Goal: Information Seeking & Learning: Learn about a topic

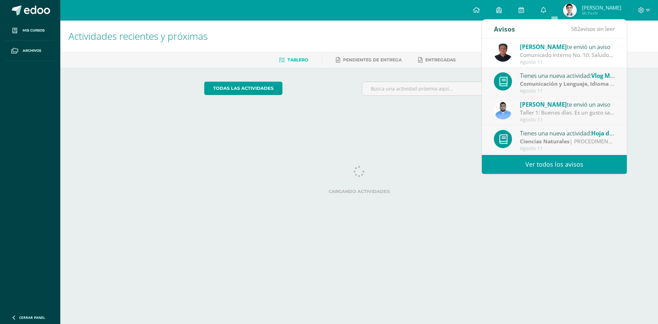
click at [563, 105] on div "[PERSON_NAME] te envió un aviso" at bounding box center [567, 104] width 95 height 9
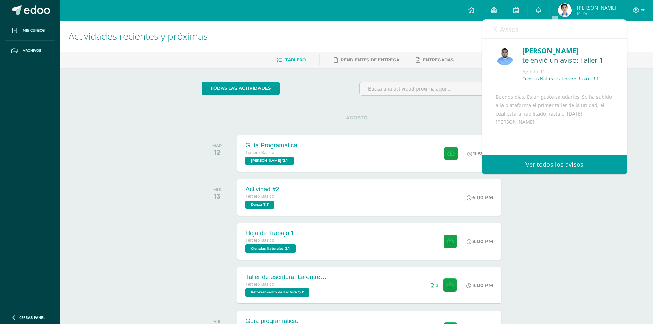
click at [211, 168] on div "[DATE]" at bounding box center [219, 153] width 35 height 36
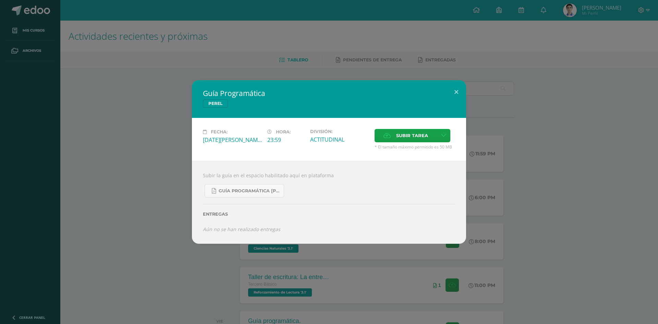
click at [250, 234] on div "Subir la guía en el espacio habilitado aquí en plataforma Guía Programática [PE…" at bounding box center [329, 202] width 274 height 83
click at [204, 262] on div "Guía Programática [PERSON_NAME] Fecha: [DATE][PERSON_NAME] Hora: 23:59 División…" at bounding box center [329, 162] width 658 height 324
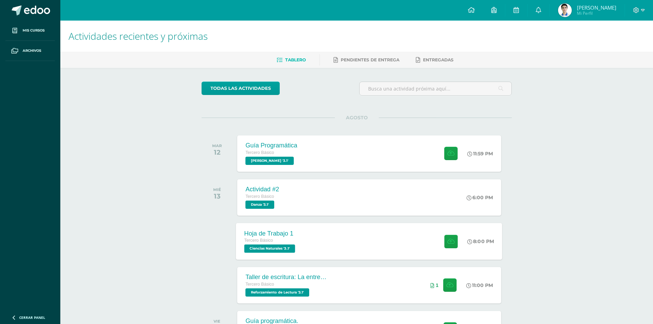
click at [261, 245] on span "Ciencias Naturales '3.1'" at bounding box center [269, 248] width 51 height 8
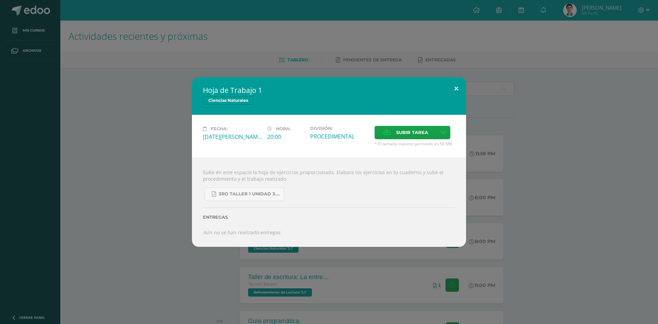
click at [456, 86] on button at bounding box center [457, 88] width 20 height 23
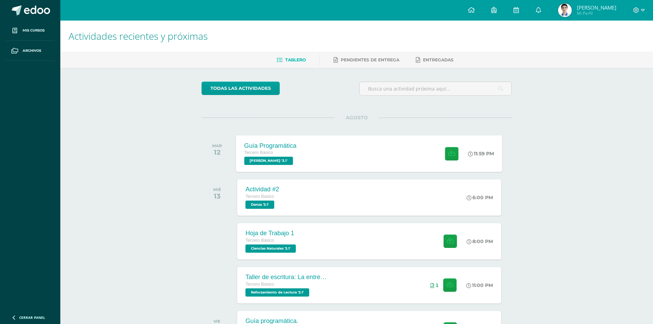
click at [258, 160] on span "[PERSON_NAME] '3.1'" at bounding box center [268, 161] width 49 height 8
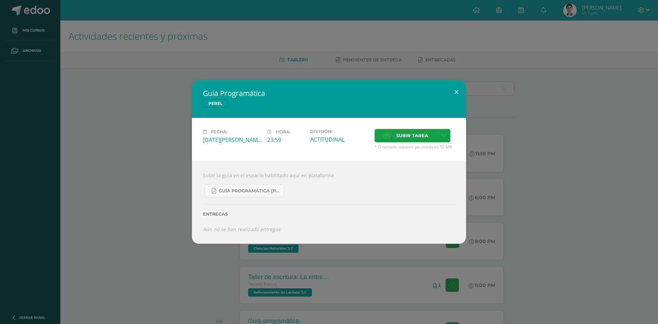
click at [112, 159] on div "Guía Programática [PERSON_NAME] Fecha: [DATE][PERSON_NAME] Hora: 23:59 División…" at bounding box center [329, 161] width 653 height 163
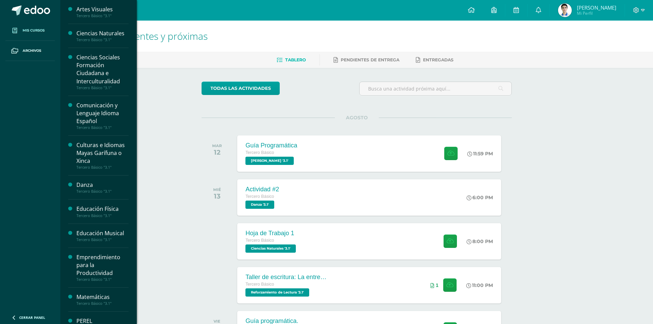
click at [23, 35] on link "Mis cursos" at bounding box center [29, 31] width 49 height 20
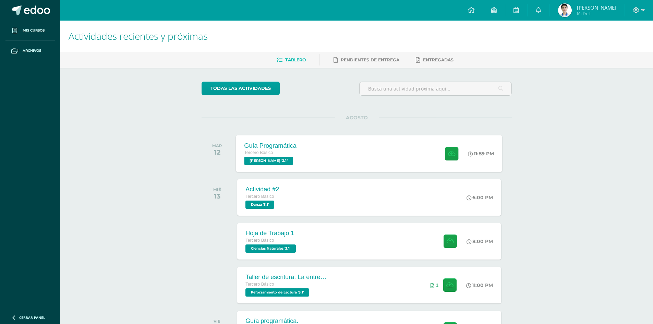
click at [258, 162] on span "[PERSON_NAME] '3.1'" at bounding box center [268, 161] width 49 height 8
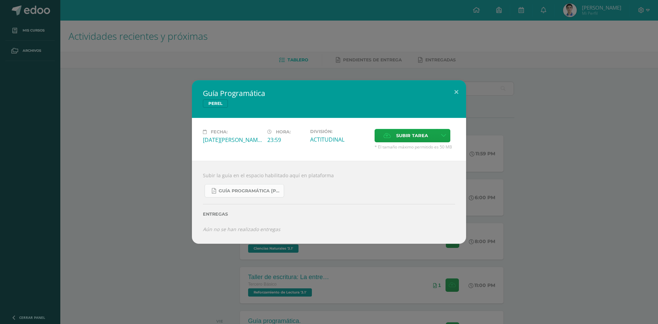
click at [257, 195] on link "Guía Programática [PERSON_NAME] 3ro Básico - Bloque 3 - Profe. [PERSON_NAME].pdf" at bounding box center [245, 190] width 80 height 13
drag, startPoint x: 459, startPoint y: 91, endPoint x: 203, endPoint y: 53, distance: 259.2
click at [458, 91] on button at bounding box center [457, 91] width 20 height 23
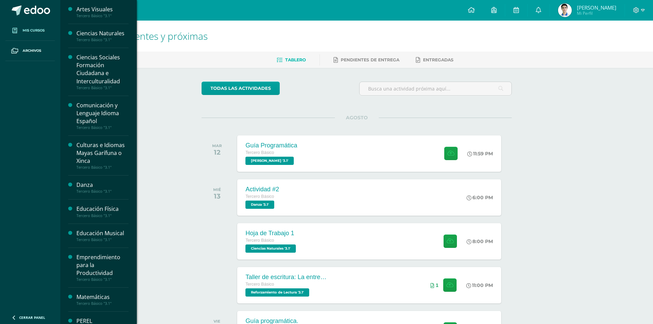
click at [29, 30] on span "Mis cursos" at bounding box center [34, 30] width 22 height 5
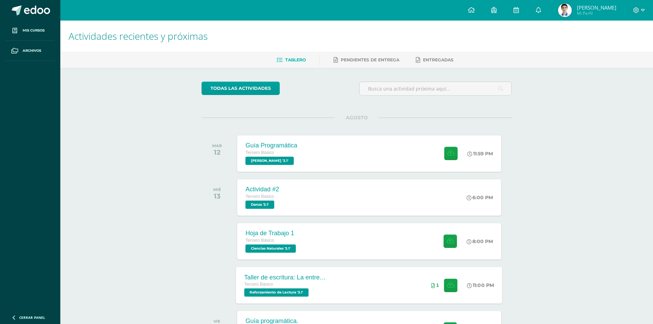
click at [298, 294] on span "Reforzamiento de Lectura '3.1'" at bounding box center [276, 292] width 64 height 8
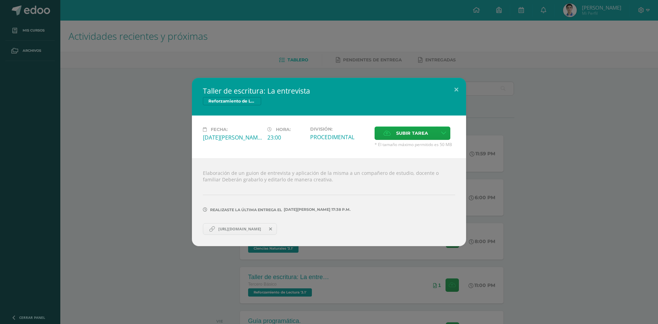
click at [248, 231] on span "[URL][DOMAIN_NAME]" at bounding box center [240, 228] width 50 height 5
click at [452, 92] on button at bounding box center [457, 89] width 20 height 23
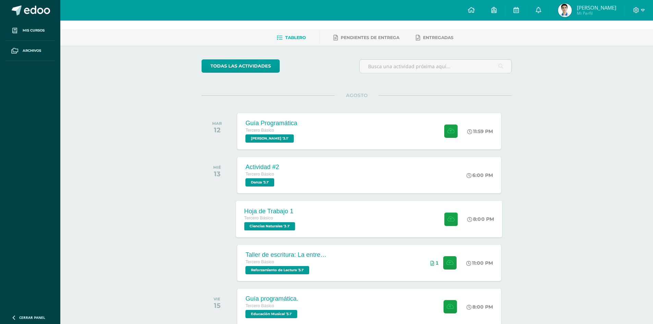
scroll to position [34, 0]
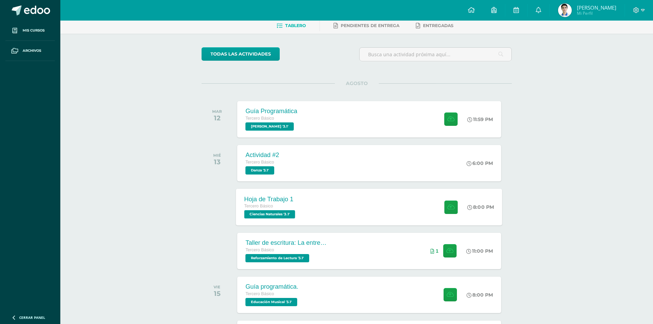
click at [267, 209] on div "Tercero Básico" at bounding box center [270, 207] width 53 height 8
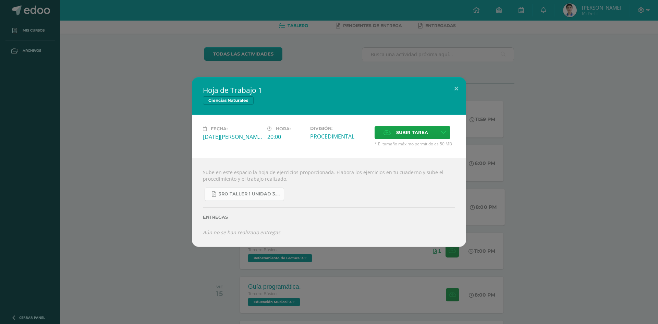
click at [246, 197] on span "3ro Taller 1 unidad 3.pdf" at bounding box center [250, 193] width 62 height 5
click at [459, 88] on button at bounding box center [457, 88] width 20 height 23
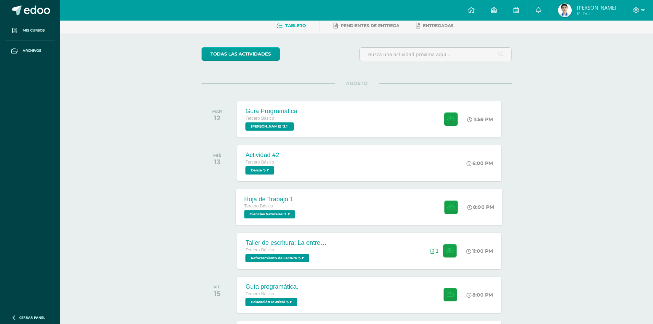
click at [278, 213] on span "Ciencias Naturales '3.1'" at bounding box center [269, 214] width 51 height 8
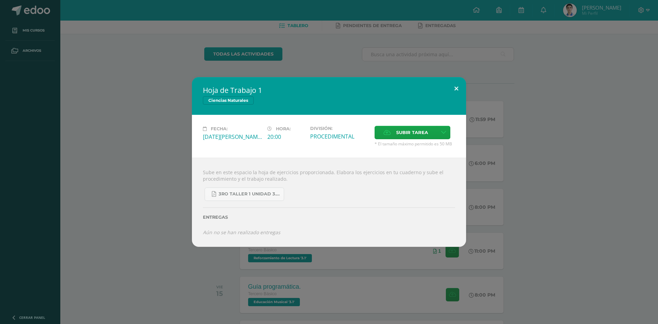
click at [458, 90] on button at bounding box center [457, 88] width 20 height 23
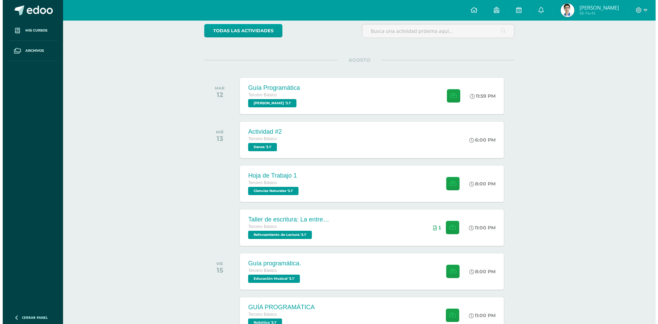
scroll to position [69, 0]
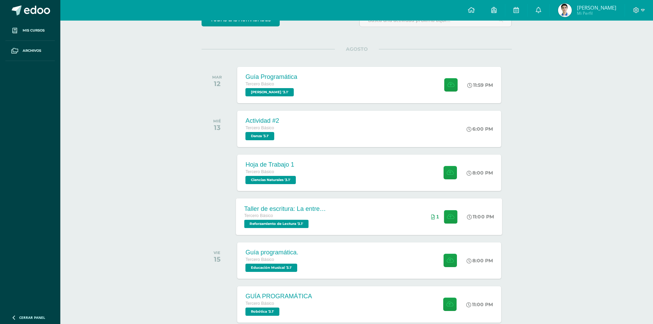
click at [267, 221] on span "Reforzamiento de Lectura '3.1'" at bounding box center [276, 224] width 64 height 8
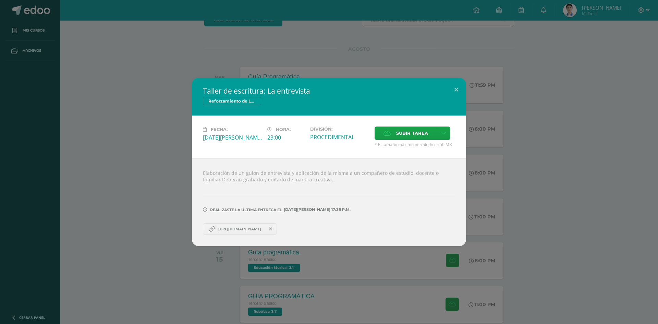
click at [265, 227] on span "[URL][DOMAIN_NAME]" at bounding box center [240, 228] width 50 height 5
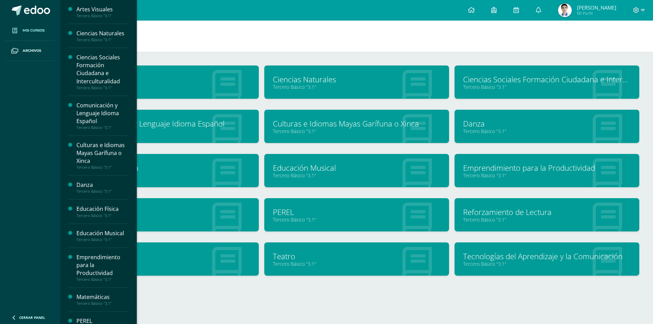
click at [535, 257] on link "Tecnologías del Aprendizaje y la Comunicación" at bounding box center [547, 256] width 168 height 11
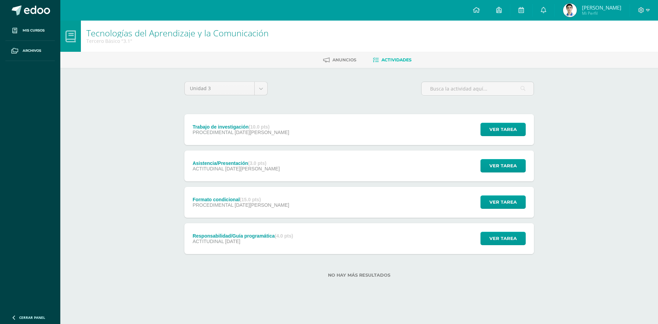
click at [226, 133] on span "PROCEDIMENTAL" at bounding box center [213, 132] width 41 height 5
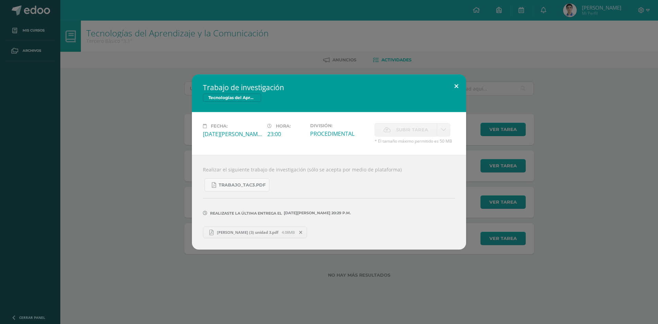
click at [458, 83] on button at bounding box center [457, 85] width 20 height 23
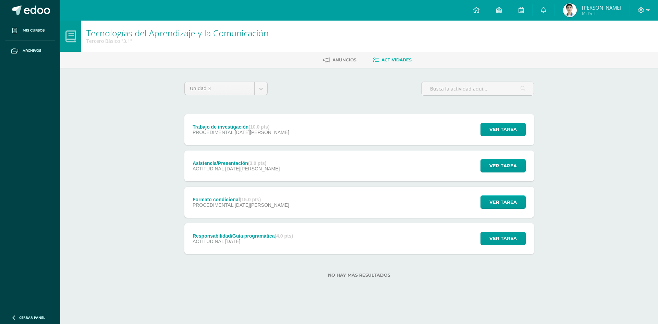
click at [220, 235] on div "Responsabilidad/Guía programática (4.0 pts)" at bounding box center [243, 235] width 100 height 5
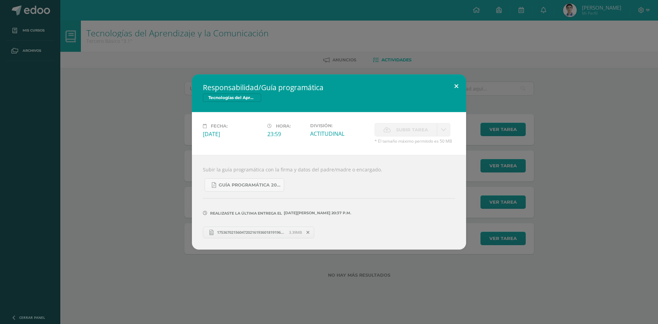
drag, startPoint x: 454, startPoint y: 82, endPoint x: 281, endPoint y: 57, distance: 174.6
click at [454, 82] on button at bounding box center [457, 85] width 20 height 23
